Goal: Navigation & Orientation: Go to known website

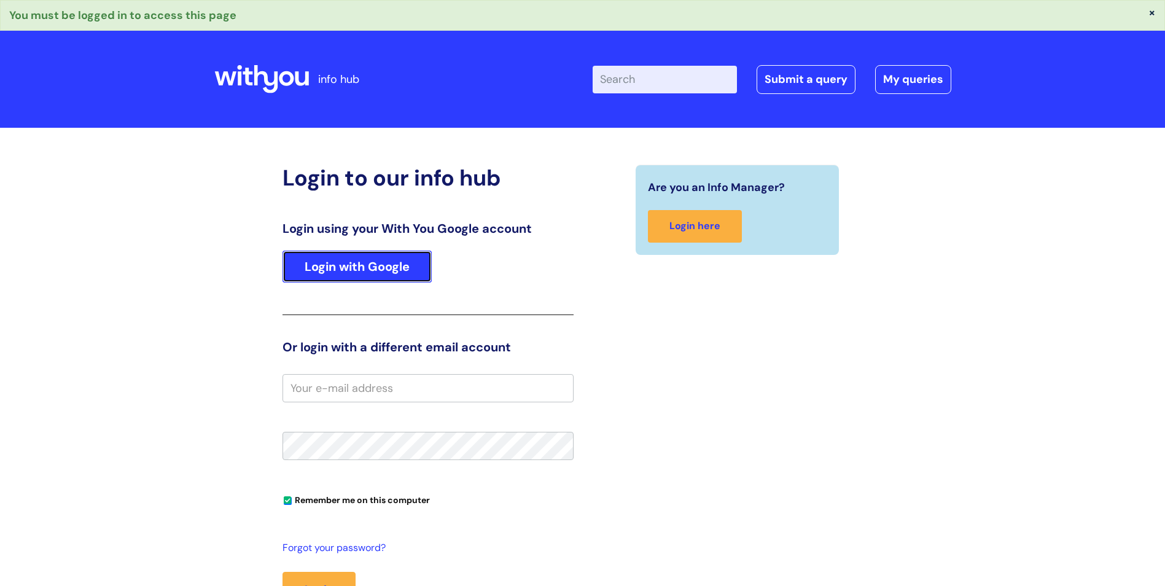
click at [352, 264] on link "Login with Google" at bounding box center [357, 267] width 149 height 32
